Goal: Task Accomplishment & Management: Use online tool/utility

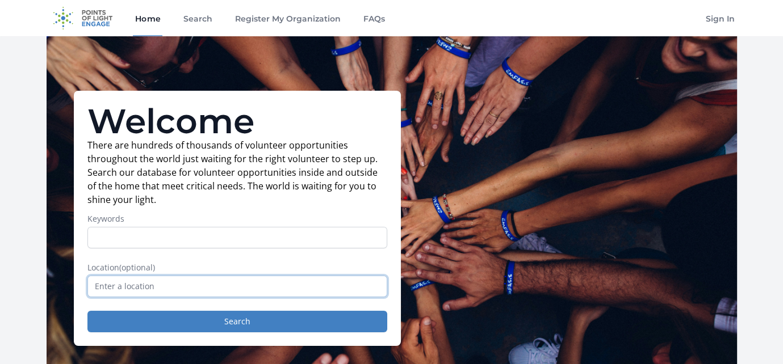
click at [166, 287] on input "text" at bounding box center [237, 287] width 300 height 22
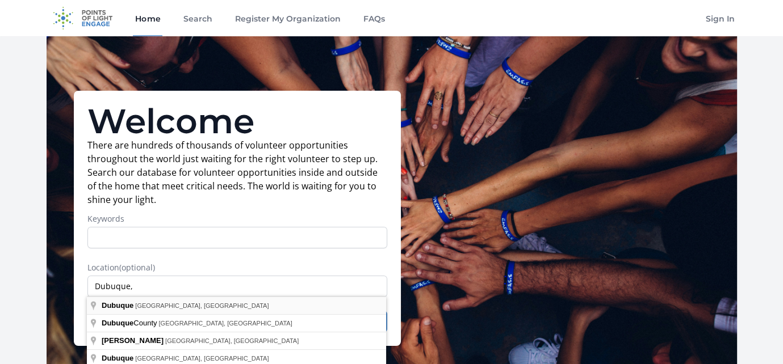
type input "[GEOGRAPHIC_DATA], [GEOGRAPHIC_DATA], [GEOGRAPHIC_DATA]"
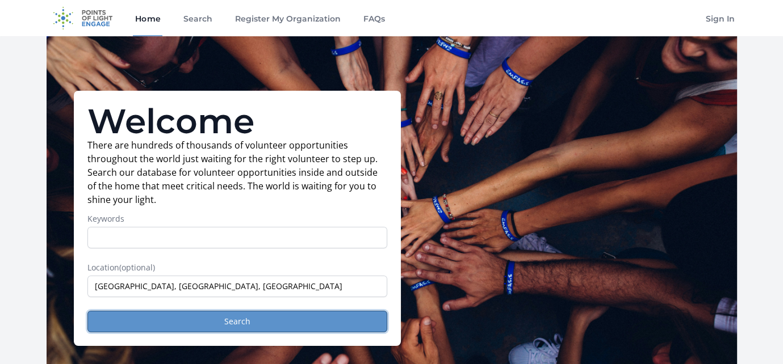
click at [207, 316] on button "Search" at bounding box center [237, 322] width 300 height 22
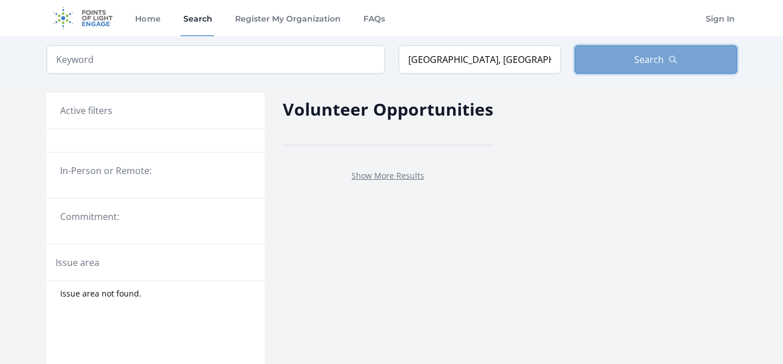
click at [676, 56] on button "Search" at bounding box center [655, 59] width 162 height 28
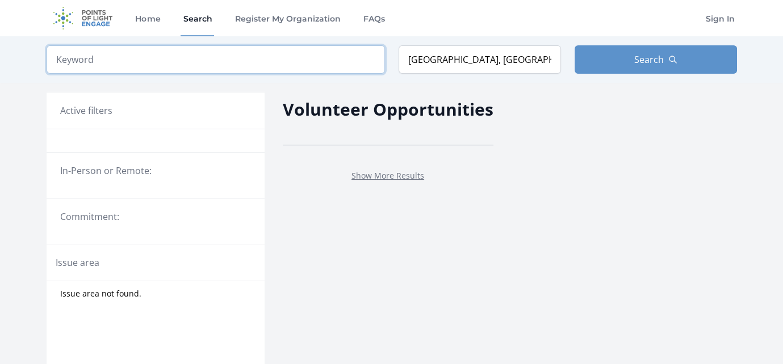
click at [95, 61] on input "search" at bounding box center [216, 59] width 338 height 28
click button "submit" at bounding box center [0, 0] width 0 height 0
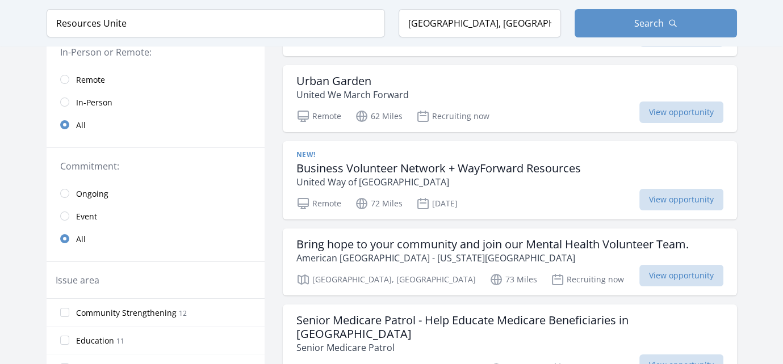
scroll to position [114, 0]
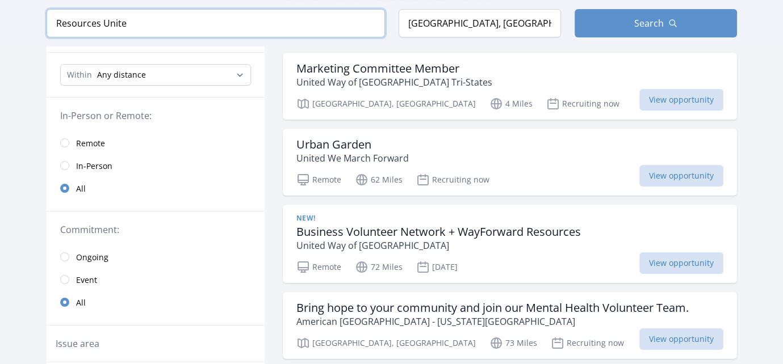
drag, startPoint x: 145, startPoint y: 25, endPoint x: 41, endPoint y: 24, distance: 103.3
click at [41, 24] on div "Keyword Resources Unite Location [GEOGRAPHIC_DATA], [GEOGRAPHIC_DATA], [GEOGRAP…" at bounding box center [391, 23] width 726 height 47
type input "NAMI"
click button "submit" at bounding box center [0, 0] width 0 height 0
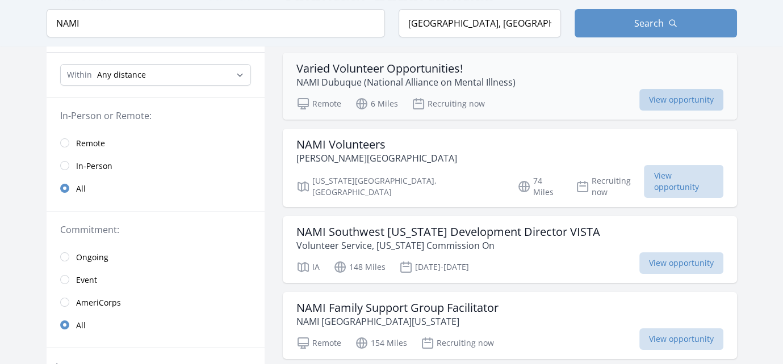
click at [661, 95] on span "View opportunity" at bounding box center [681, 100] width 84 height 22
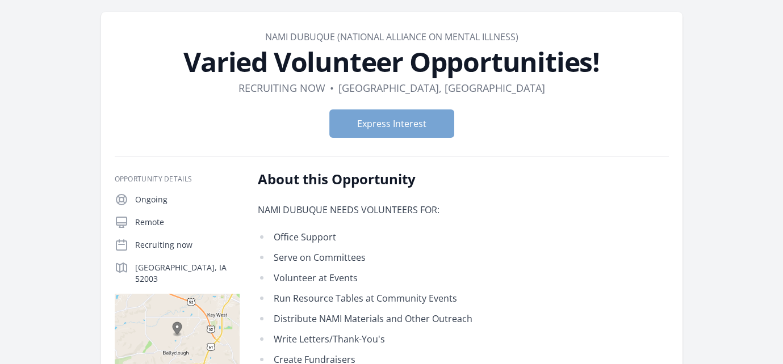
scroll to position [57, 0]
